Goal: Obtain resource: Download file/media

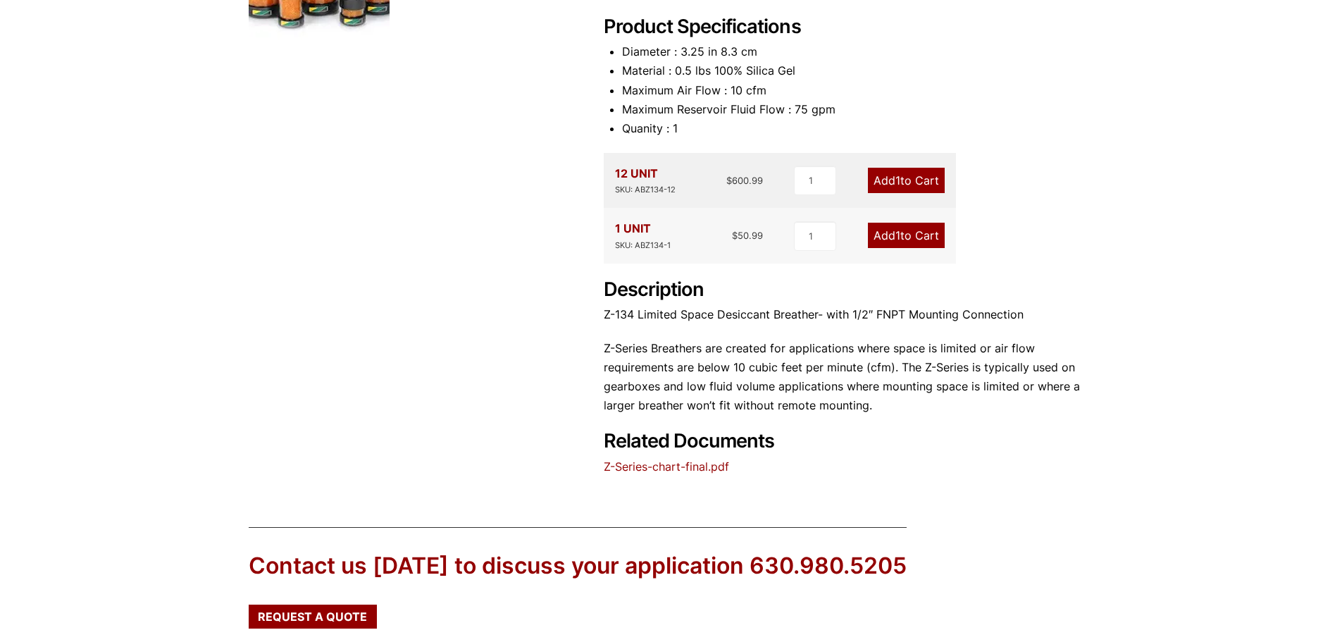
scroll to position [352, 0]
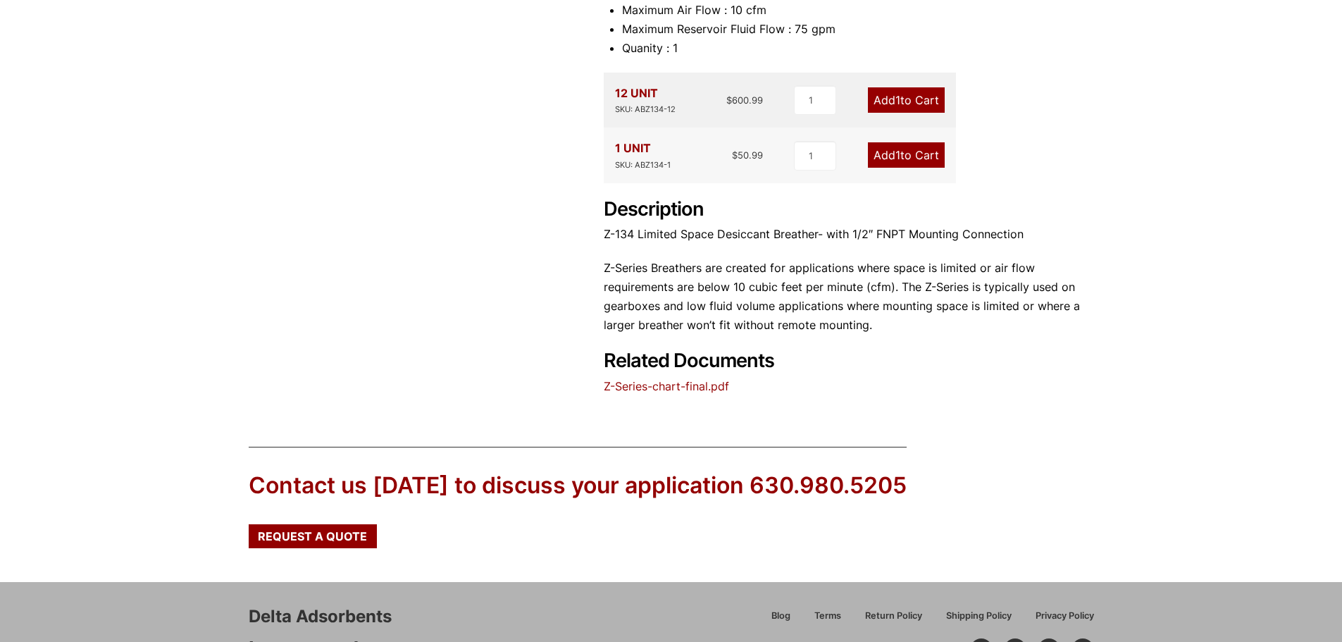
click at [874, 317] on p "Z-Series Breathers are created for applications where space is limited or air f…" at bounding box center [849, 297] width 490 height 77
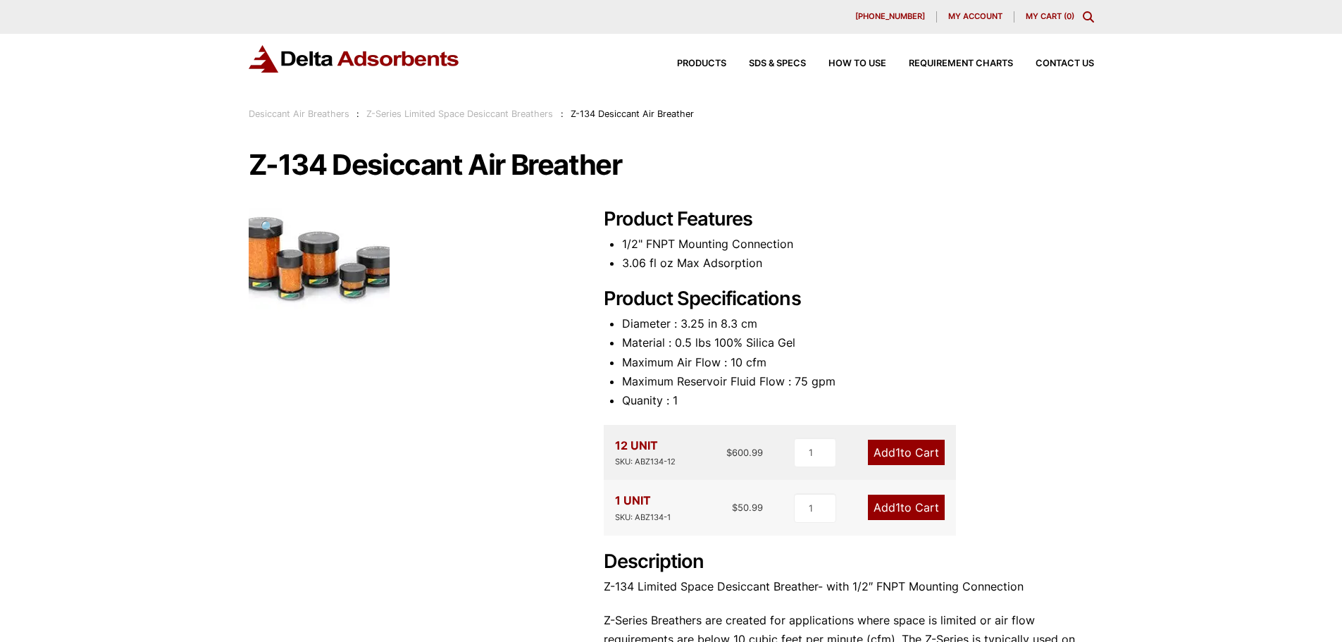
click at [328, 263] on img at bounding box center [319, 261] width 141 height 106
click at [638, 254] on li "3.06 fl oz Max Adsorption" at bounding box center [858, 263] width 472 height 19
click at [471, 269] on div at bounding box center [409, 261] width 321 height 106
click at [393, 91] on div "Products SDS & SPECS How to Use Requirement Charts Contact Us" at bounding box center [671, 70] width 1342 height 73
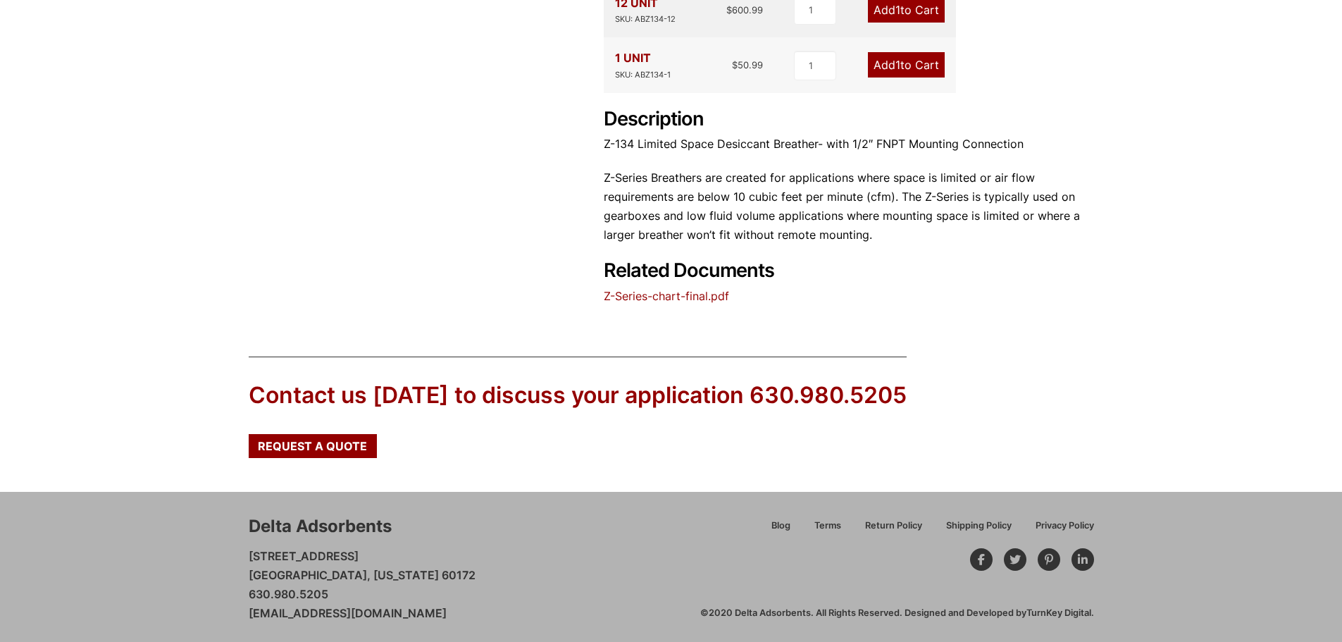
scroll to position [446, 0]
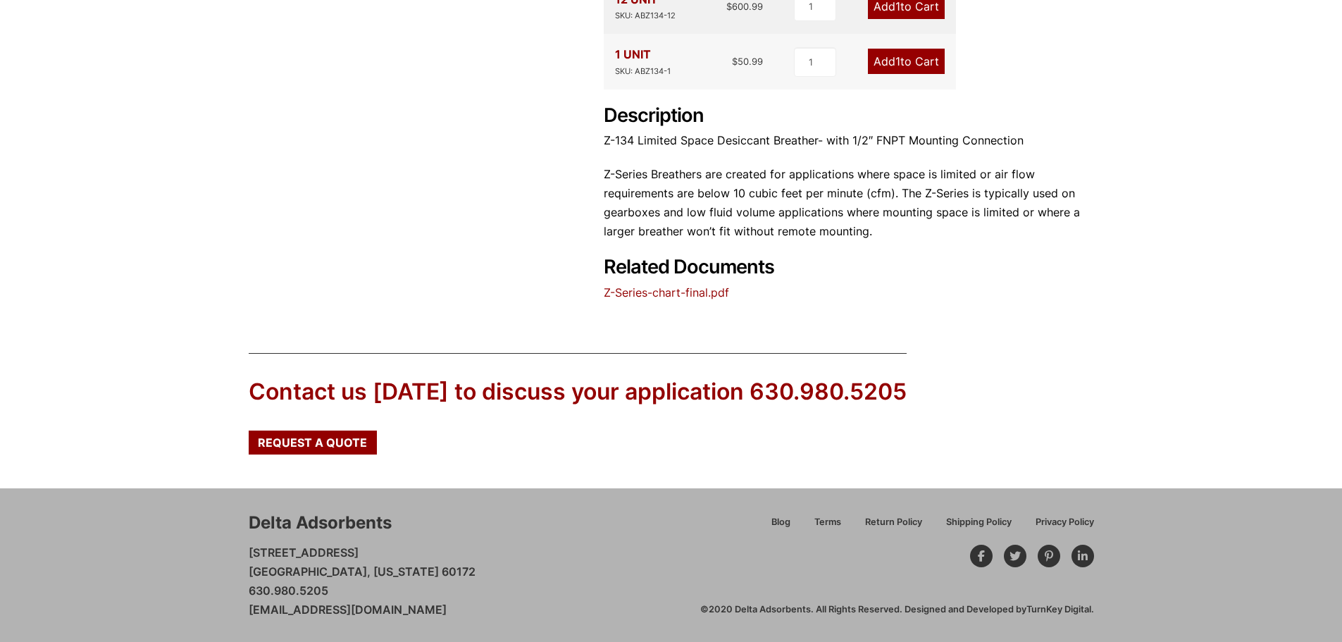
click at [692, 287] on link "Z-Series-chart-final.pdf" at bounding box center [666, 292] width 125 height 14
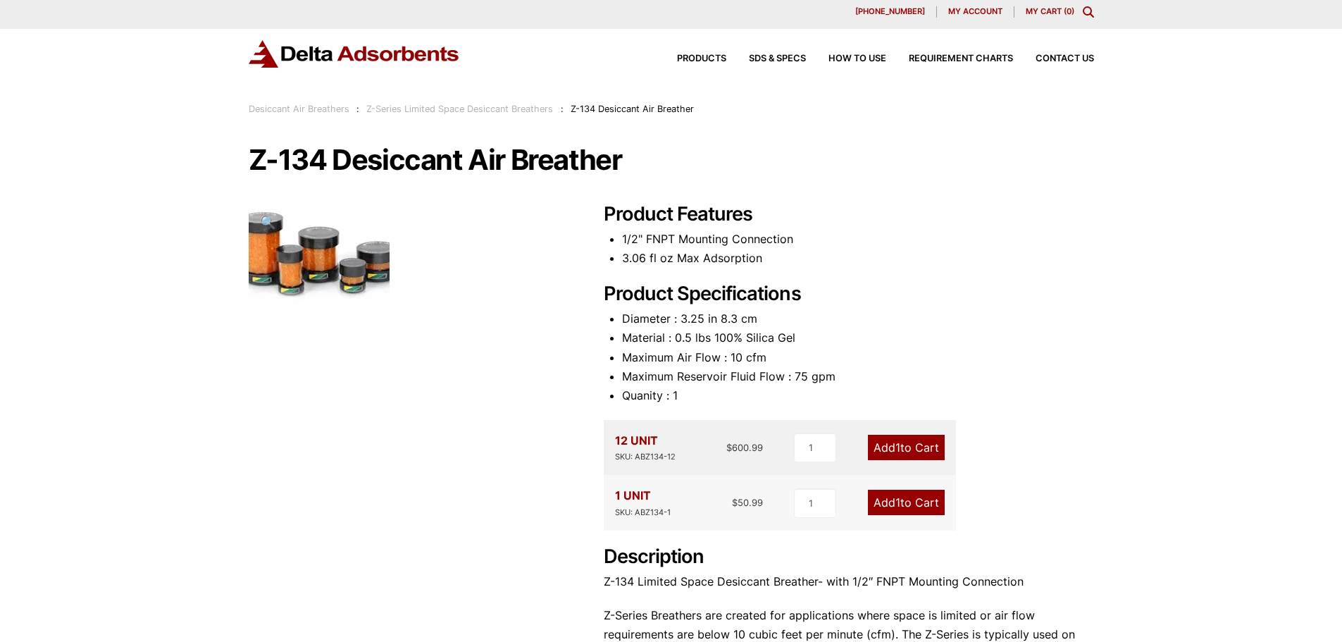
scroll to position [0, 0]
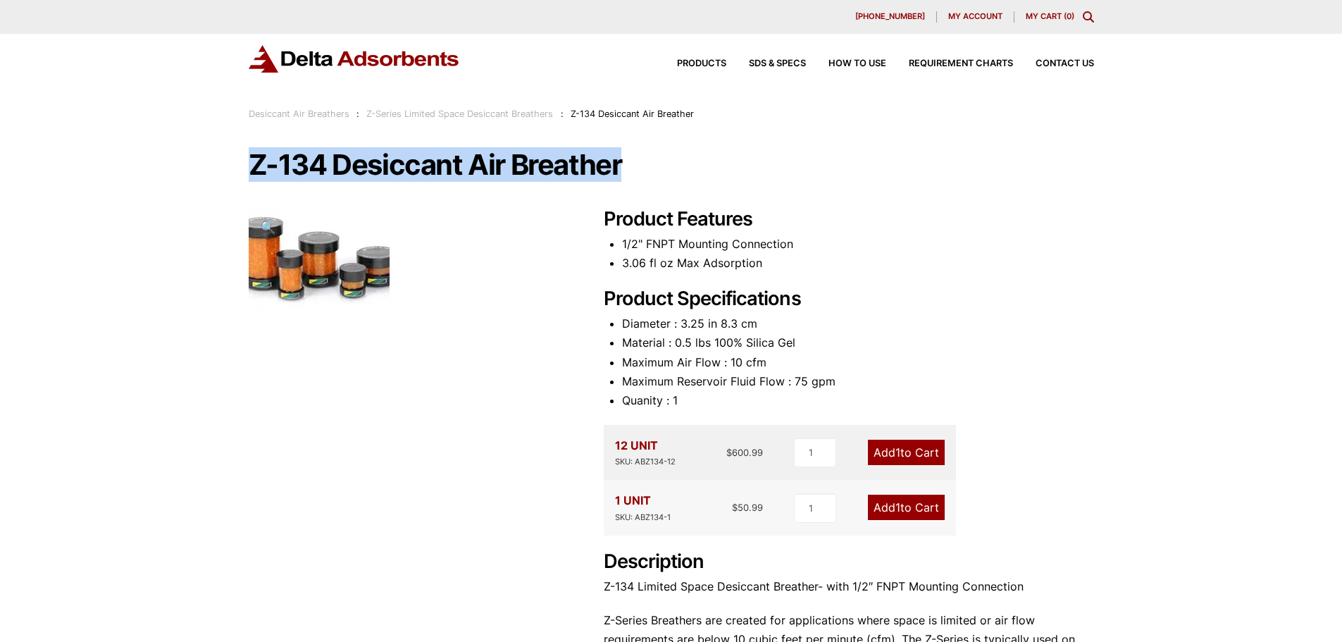
drag, startPoint x: 235, startPoint y: 167, endPoint x: 673, endPoint y: 164, distance: 438.2
click at [673, 164] on div "Our website has detected that you are using an outdated browser that will preve…" at bounding box center [671, 544] width 1342 height 1088
copy h1 "Z-134 Desiccant Air Breather"
